Goal: Information Seeking & Learning: Stay updated

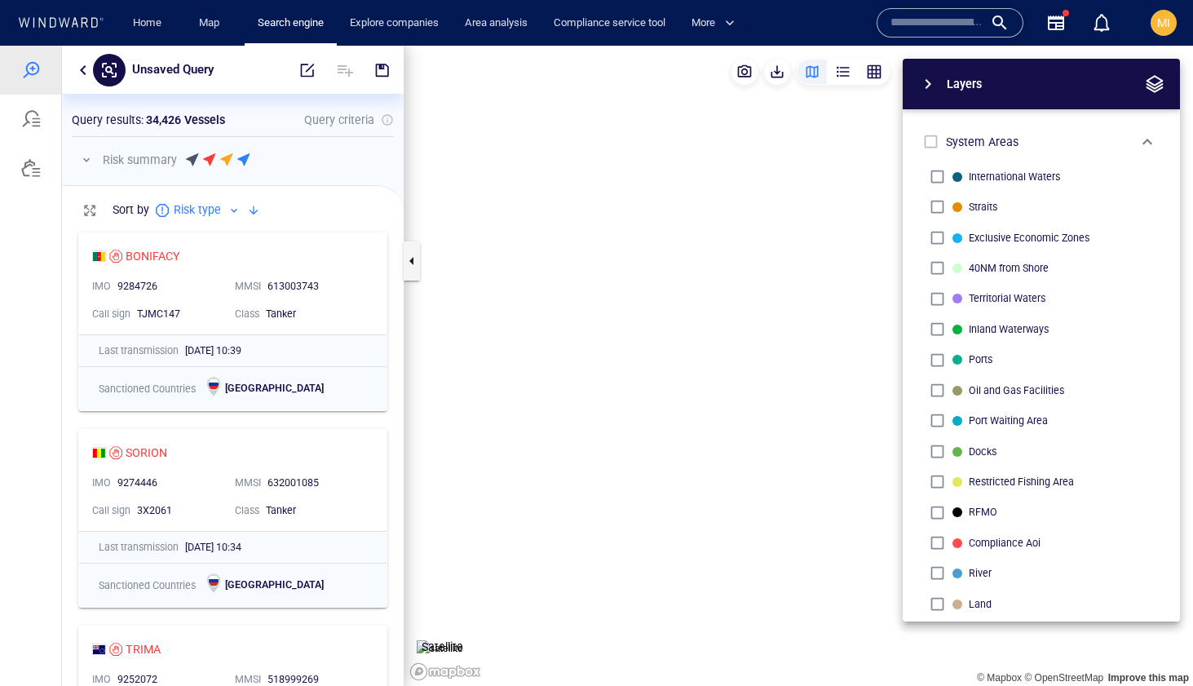
scroll to position [1217, 0]
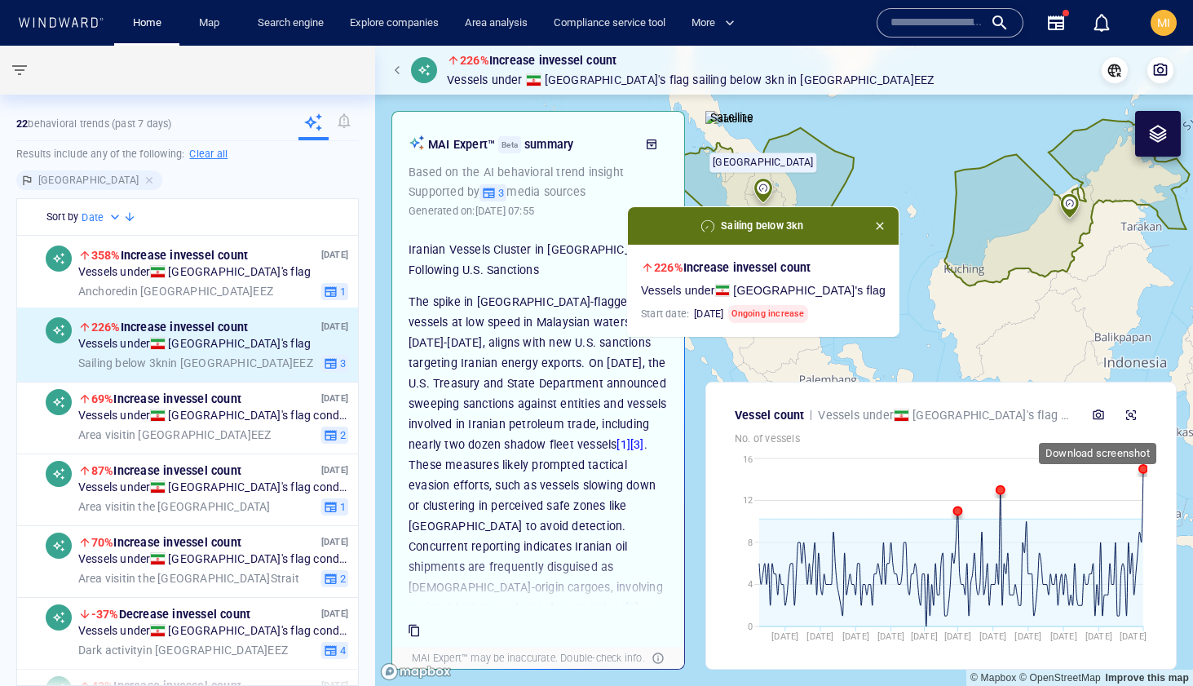
click at [1094, 415] on span "button" at bounding box center [1098, 415] width 13 height 13
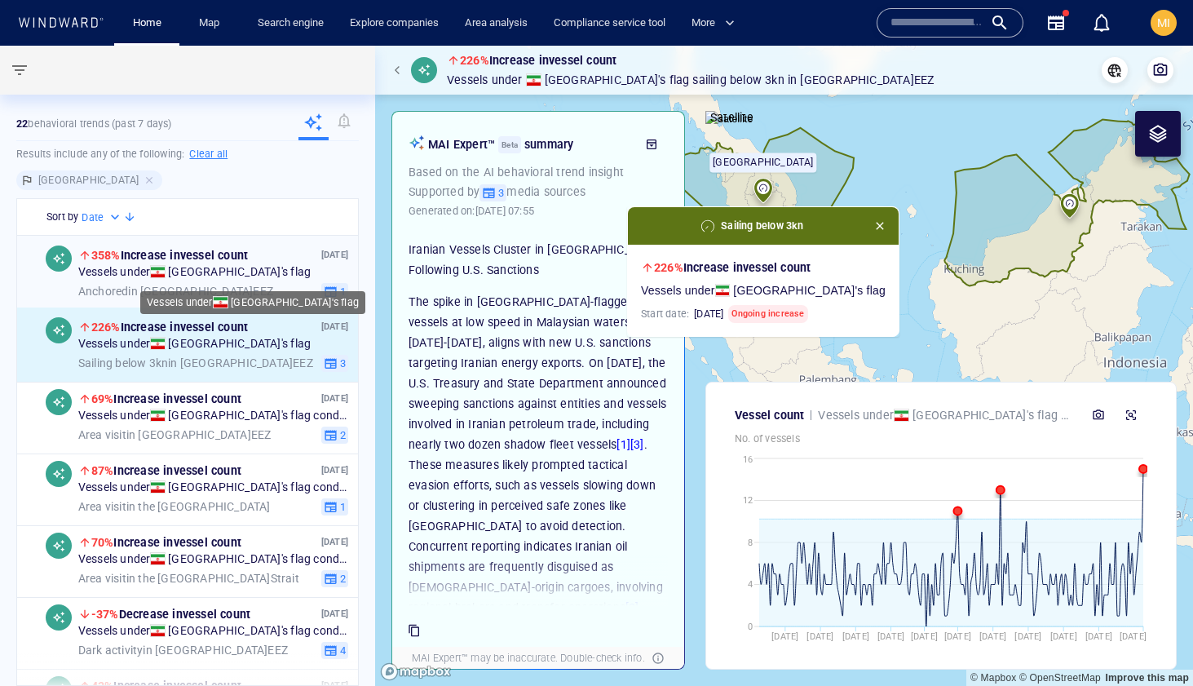
click at [192, 272] on span "Vessels under Iran 's flag" at bounding box center [194, 273] width 232 height 15
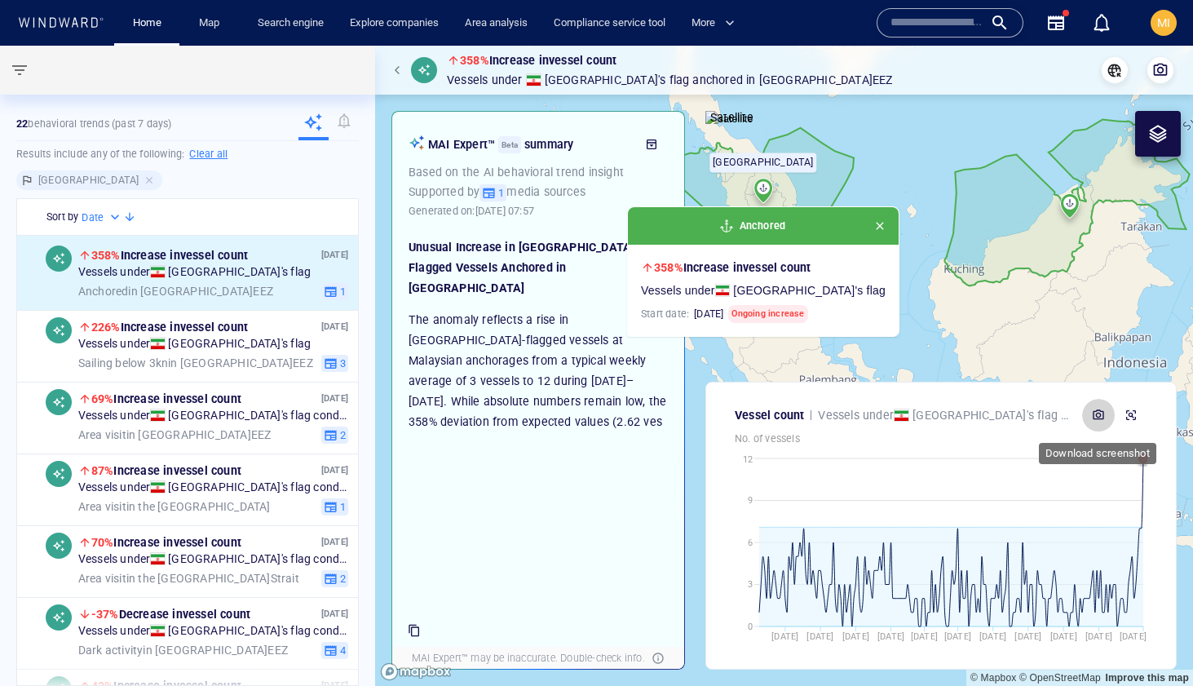
click at [1096, 414] on span "button" at bounding box center [1098, 415] width 13 height 13
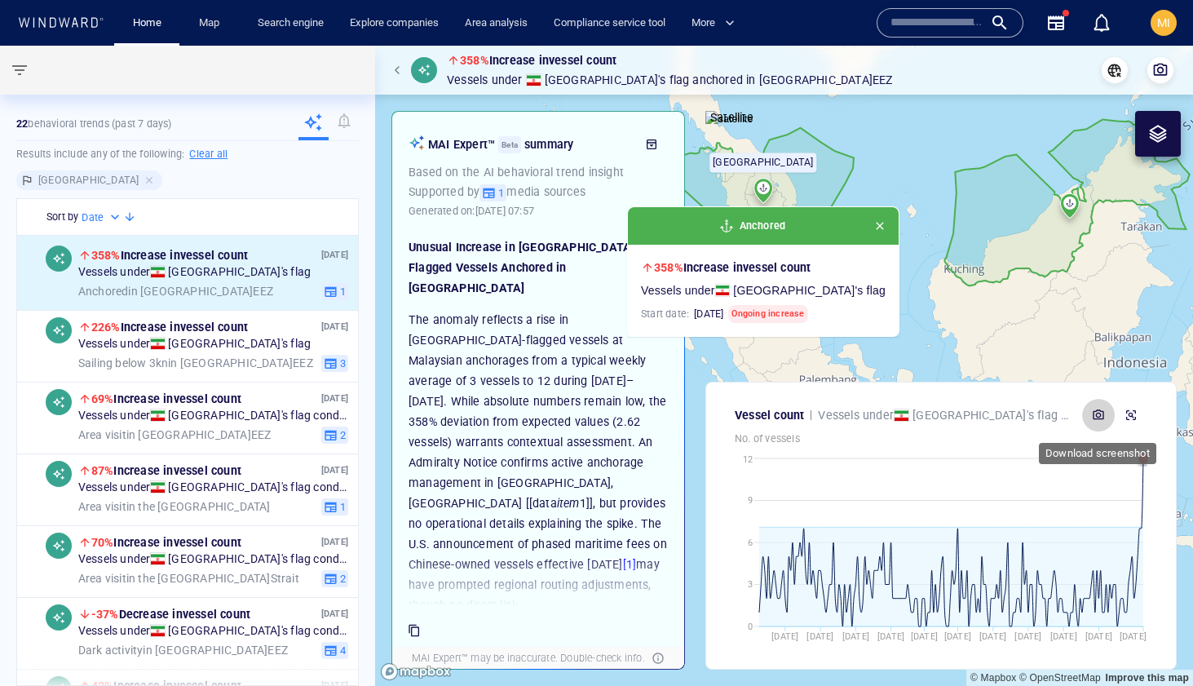
click at [1096, 412] on span "button" at bounding box center [1098, 415] width 13 height 13
